Goal: Task Accomplishment & Management: Check status

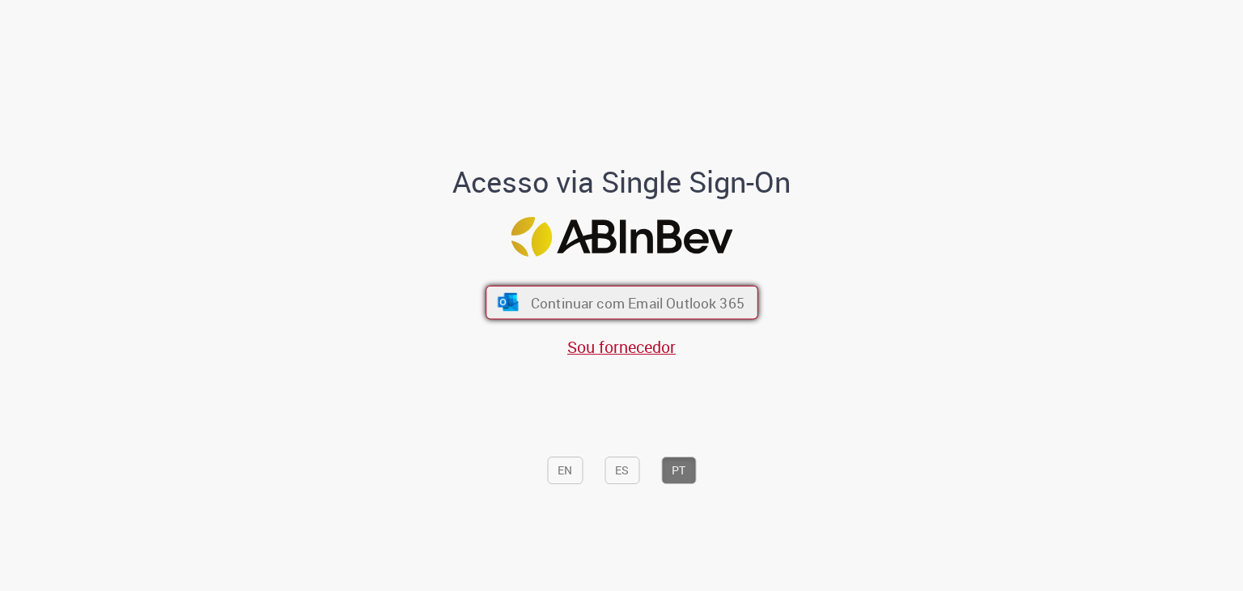
click at [631, 302] on span "Continuar com Email Outlook 365" at bounding box center [637, 302] width 214 height 19
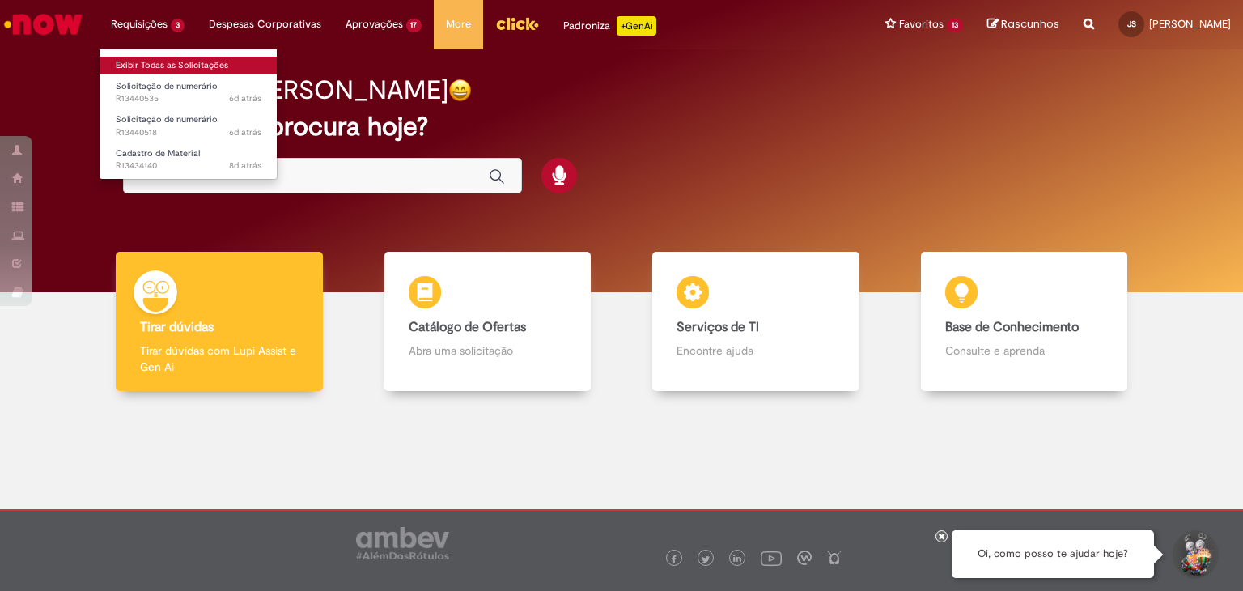
click at [204, 58] on link "Exibir Todas as Solicitações" at bounding box center [189, 66] width 178 height 18
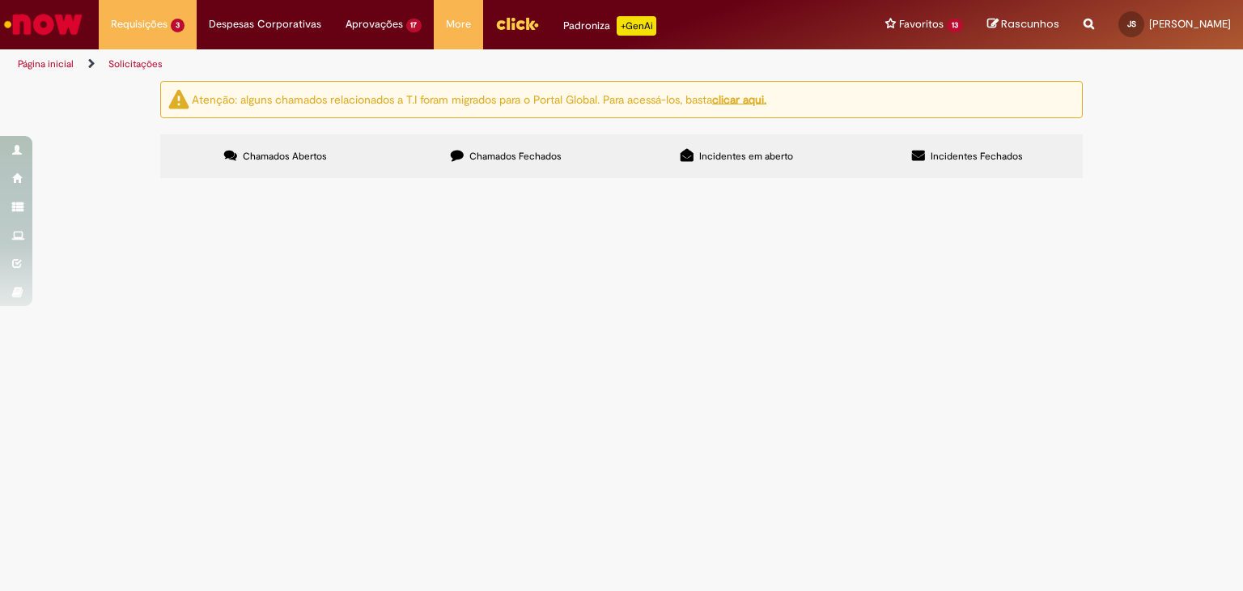
click at [459, 152] on icon at bounding box center [457, 155] width 13 height 13
